Goal: Task Accomplishment & Management: Use online tool/utility

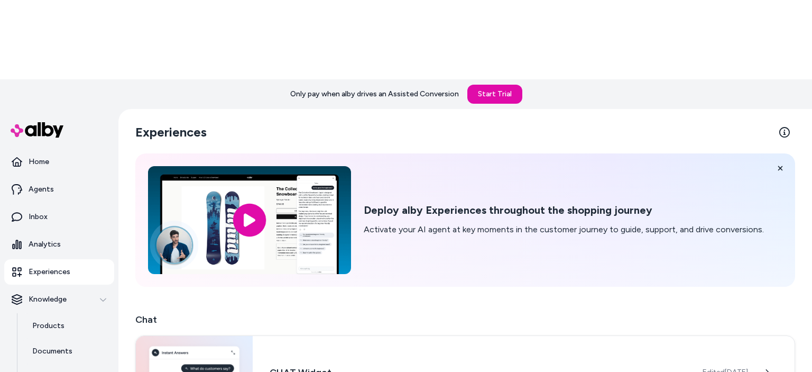
scroll to position [106, 0]
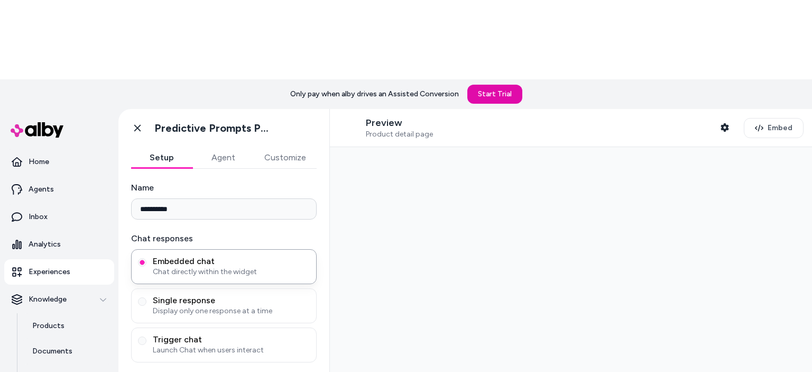
click at [395, 130] on span "Product detail page" at bounding box center [399, 135] width 67 height 10
click at [721, 123] on icon "button" at bounding box center [725, 127] width 8 height 8
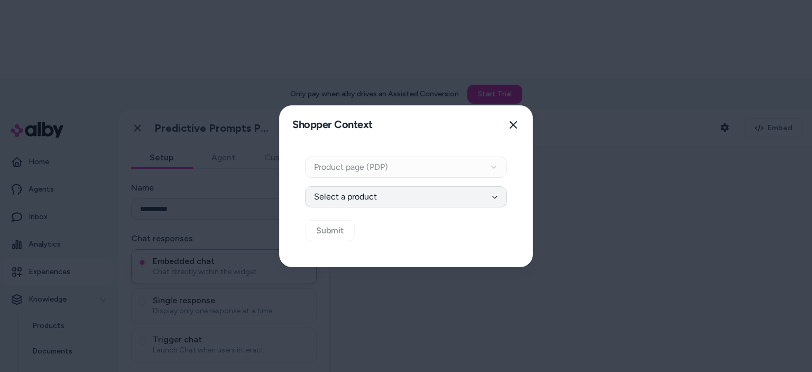
click at [427, 192] on button "Select a product" at bounding box center [406, 196] width 202 height 21
click at [399, 225] on input at bounding box center [377, 225] width 135 height 21
click at [508, 132] on button "Close" at bounding box center [513, 124] width 21 height 21
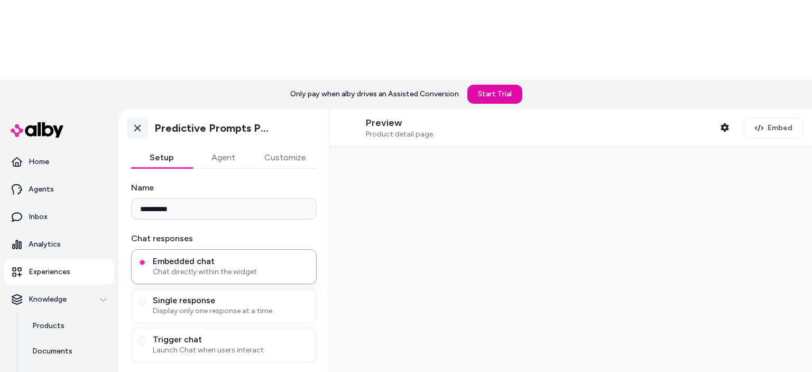
click at [136, 125] on icon at bounding box center [137, 128] width 6 height 7
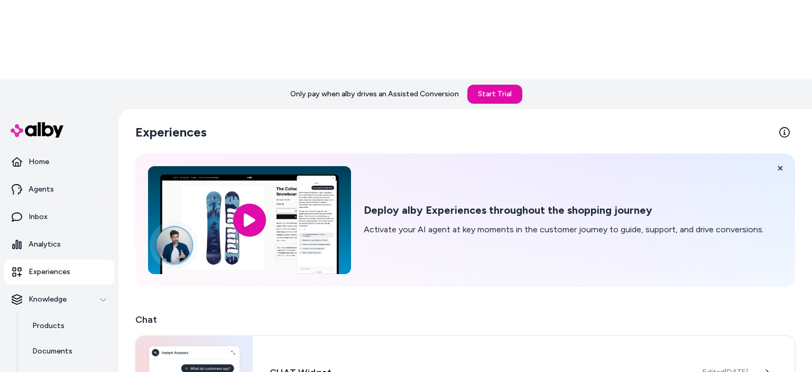
click at [417, 171] on div "Deploy alby Experiences throughout the shopping journey Activate your AI agent …" at bounding box center [465, 219] width 660 height 133
click at [677, 204] on div "Deploy alby Experiences throughout the shopping journey Activate your AI agent …" at bounding box center [564, 220] width 400 height 32
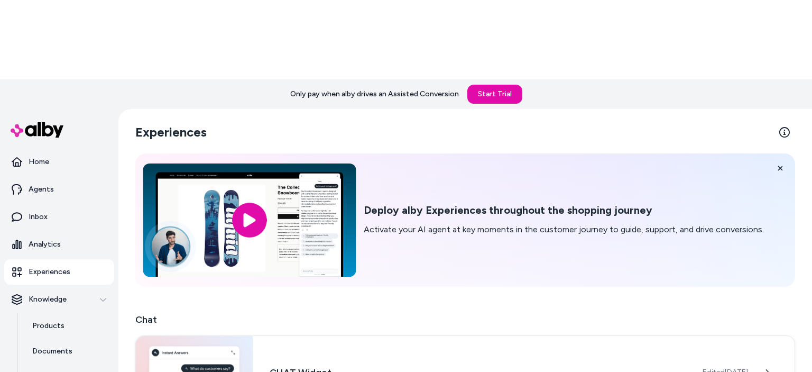
click at [253, 163] on input "image" at bounding box center [249, 219] width 213 height 113
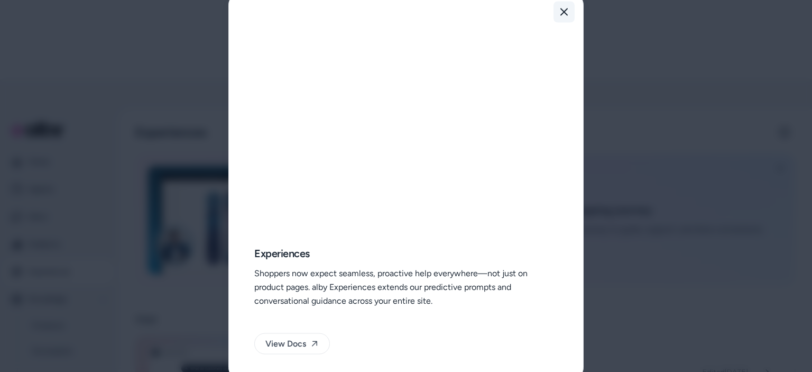
click at [562, 5] on button "Close" at bounding box center [564, 11] width 21 height 21
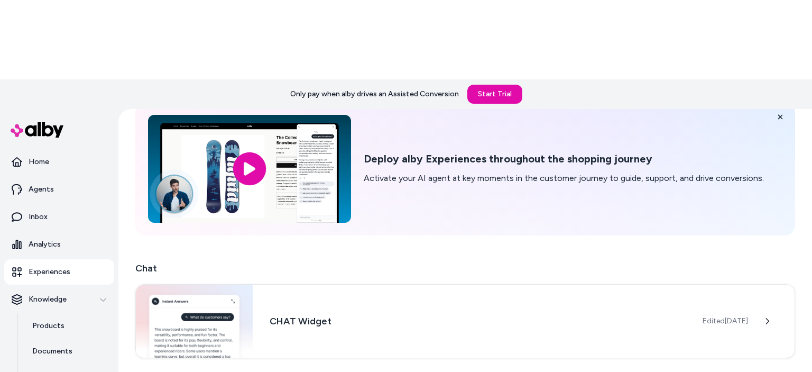
scroll to position [106, 0]
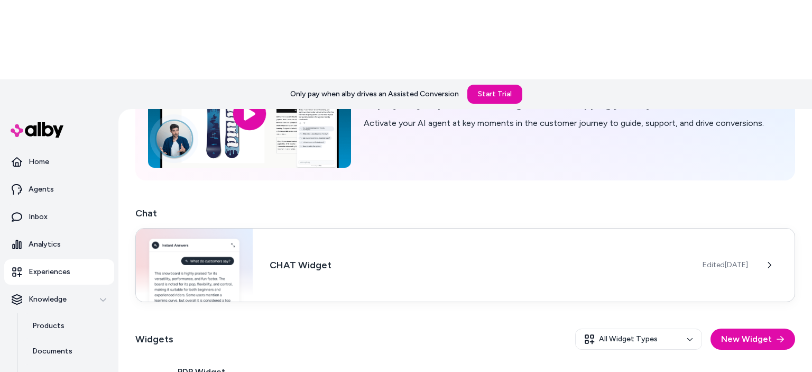
click at [236, 228] on img at bounding box center [194, 264] width 117 height 73
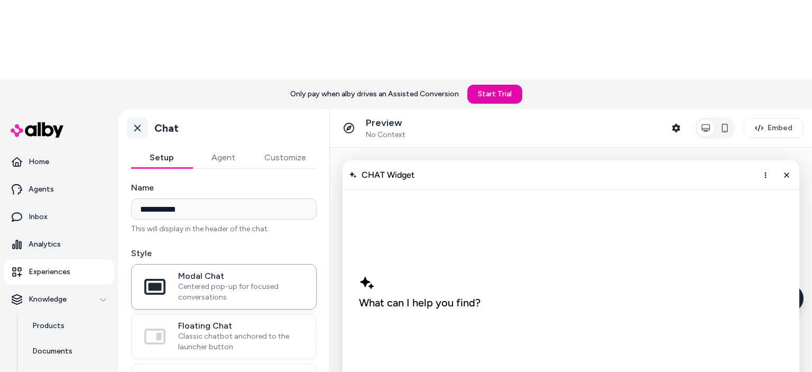
click at [138, 123] on icon at bounding box center [137, 128] width 11 height 11
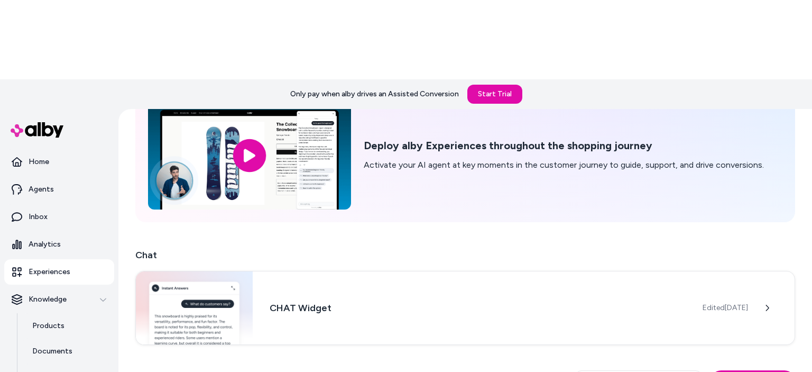
scroll to position [106, 0]
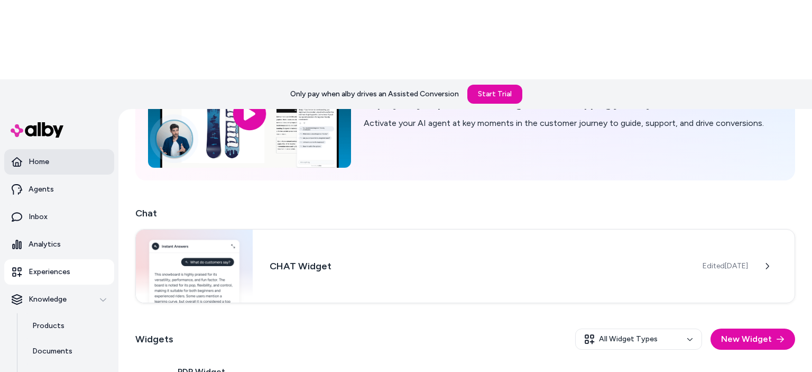
click at [61, 149] on link "Home" at bounding box center [59, 161] width 110 height 25
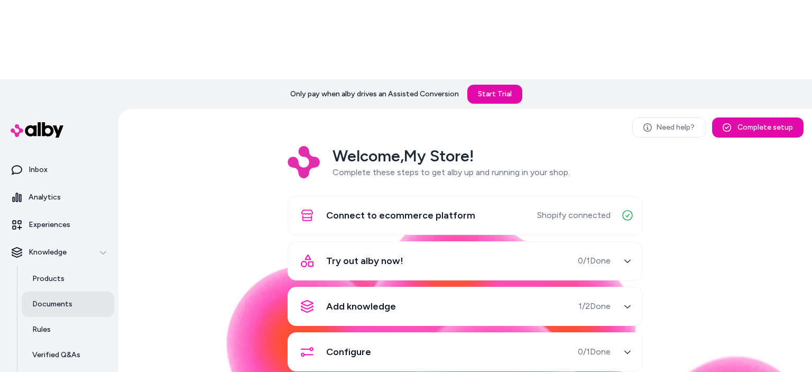
scroll to position [86, 0]
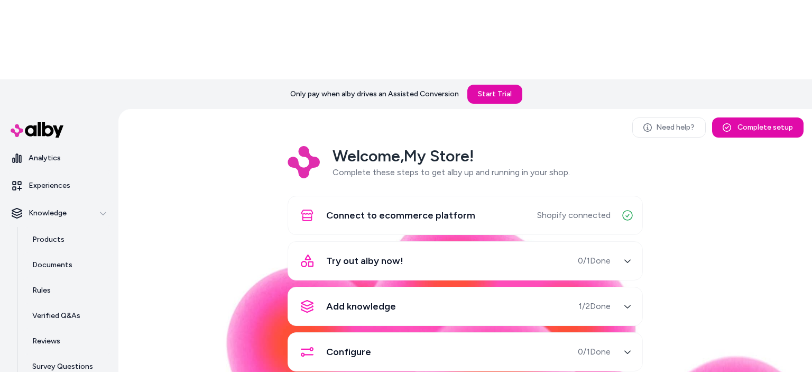
click at [394, 203] on div "Connect to ecommerce platform" at bounding box center [385, 215] width 181 height 25
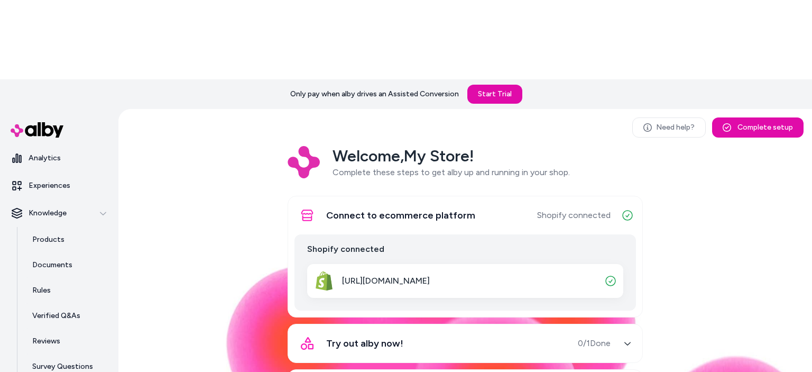
click at [392, 336] on span "Try out alby now!" at bounding box center [364, 343] width 77 height 15
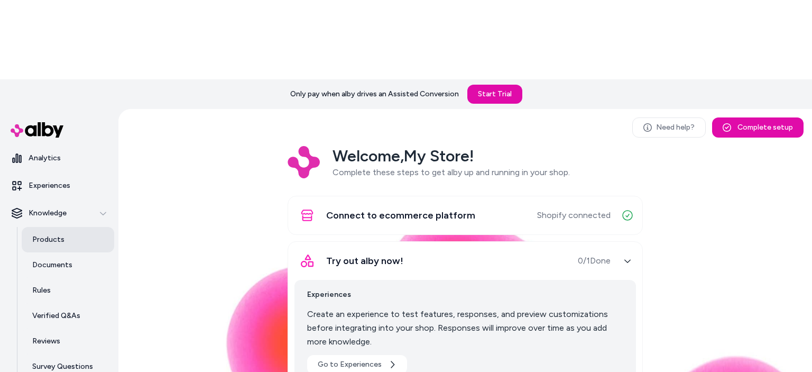
click at [38, 234] on p "Products" at bounding box center [48, 239] width 32 height 11
click at [53, 180] on p "Experiences" at bounding box center [50, 185] width 42 height 11
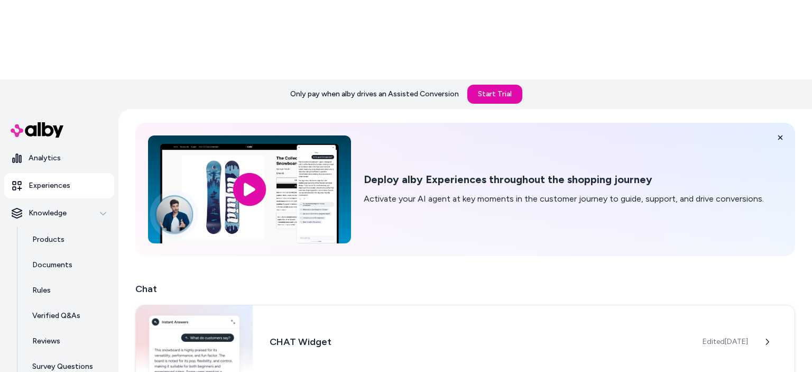
scroll to position [106, 0]
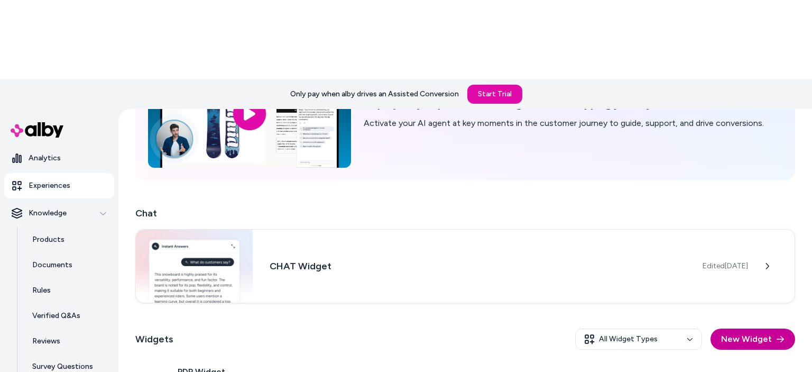
click at [734, 328] on button "New Widget" at bounding box center [753, 338] width 85 height 21
